Goal: Obtain resource: Obtain resource

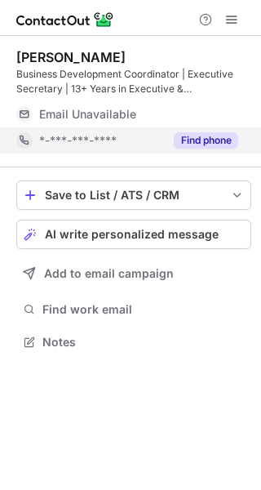
scroll to position [331, 261]
click at [187, 136] on button "Find phone" at bounding box center [206, 140] width 64 height 16
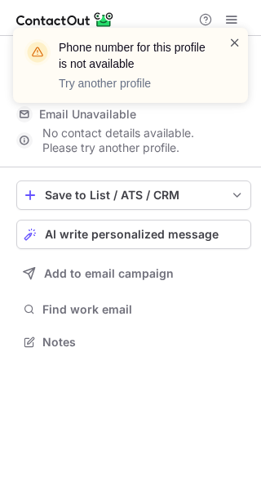
click at [238, 45] on span at bounding box center [235, 42] width 13 height 16
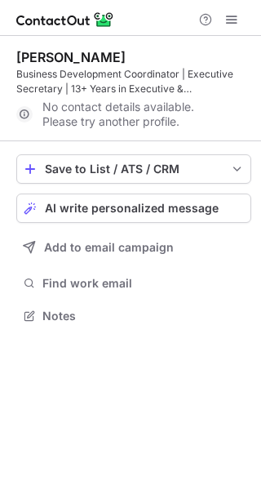
scroll to position [304, 261]
